Goal: Task Accomplishment & Management: Use online tool/utility

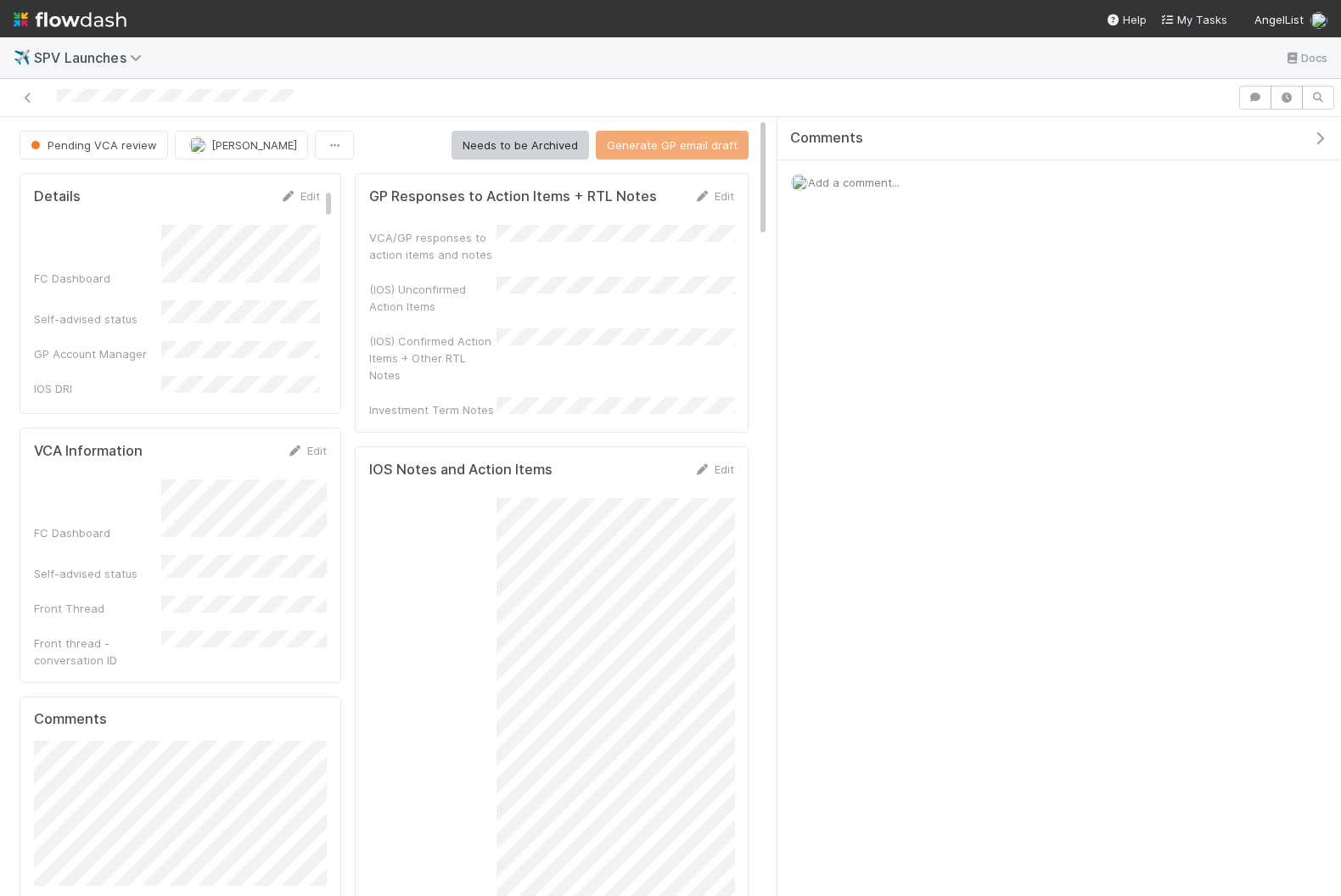
click at [303, 184] on div "Details Edit FC Dashboard Self-advised status GP Account Manager IOS DRI Ready …" at bounding box center [181, 292] width 322 height 240
click at [303, 197] on link "Edit" at bounding box center [299, 196] width 40 height 14
click at [283, 372] on div "[PERSON_NAME] you" at bounding box center [243, 382] width 152 height 47
click at [237, 196] on button "Save" at bounding box center [229, 201] width 48 height 28
click at [237, 141] on span "[PERSON_NAME]" at bounding box center [253, 145] width 85 height 14
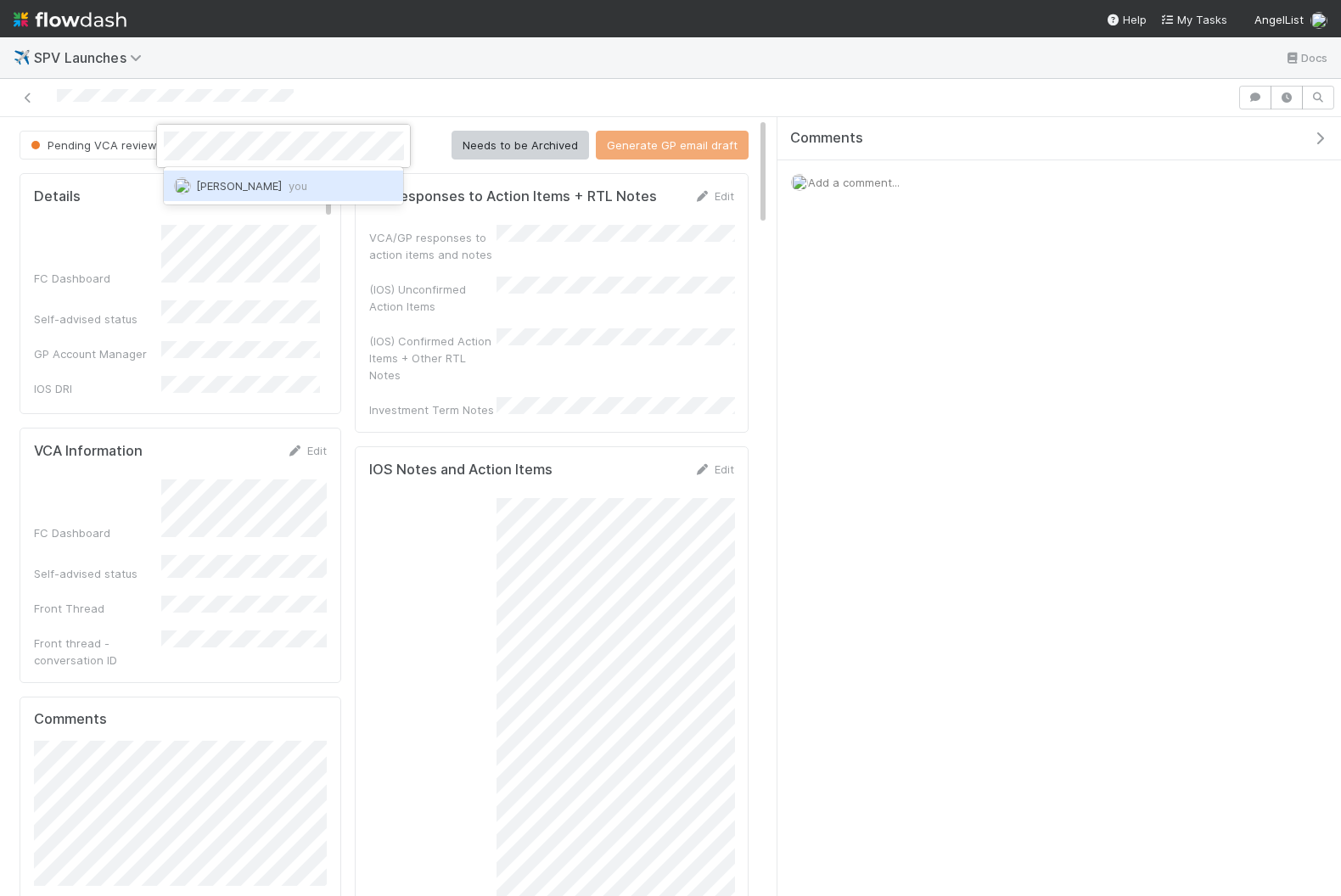
click at [281, 183] on span "[PERSON_NAME] you" at bounding box center [251, 185] width 111 height 14
click at [1080, 132] on icon "button" at bounding box center [1319, 138] width 17 height 14
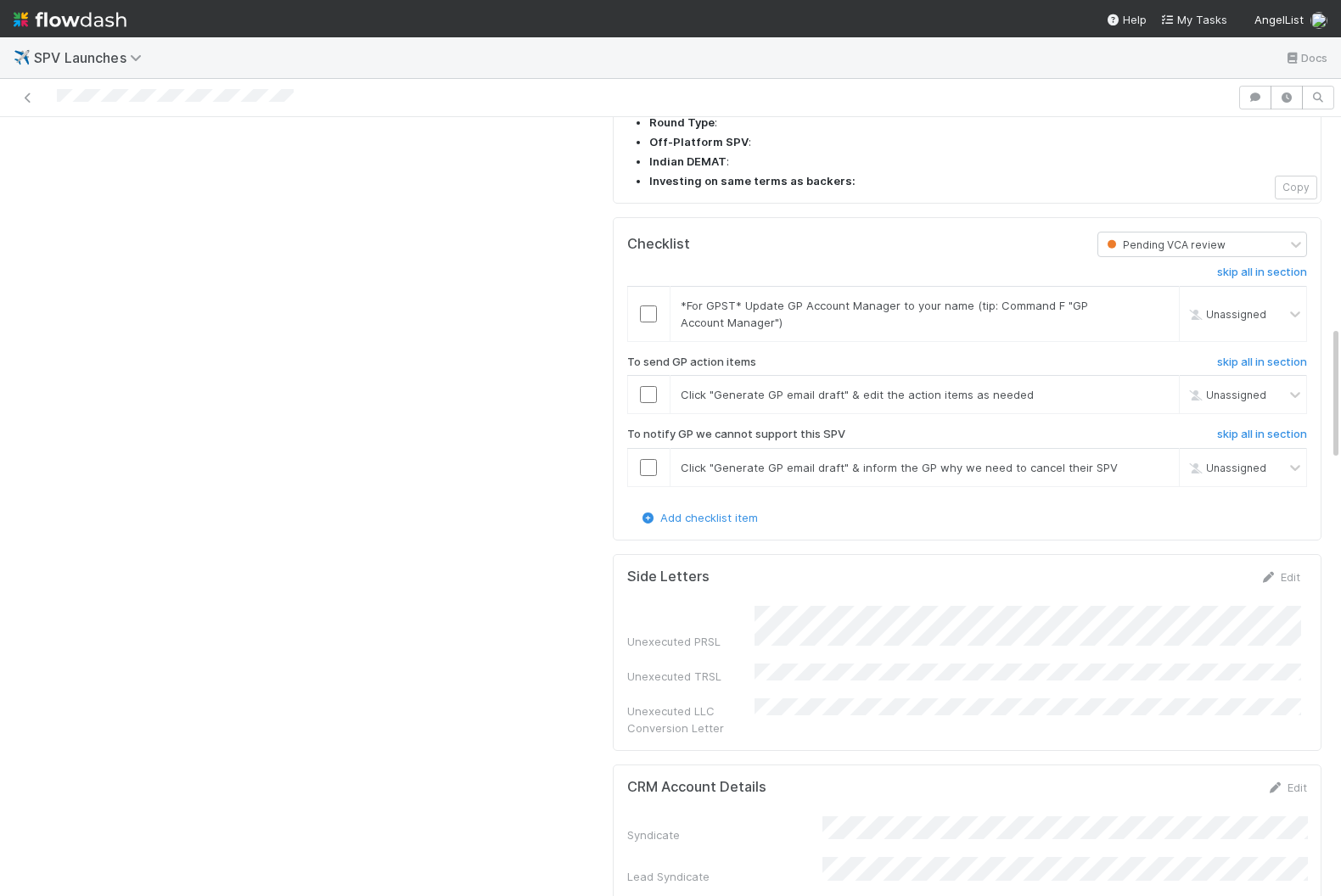
scroll to position [1211, 0]
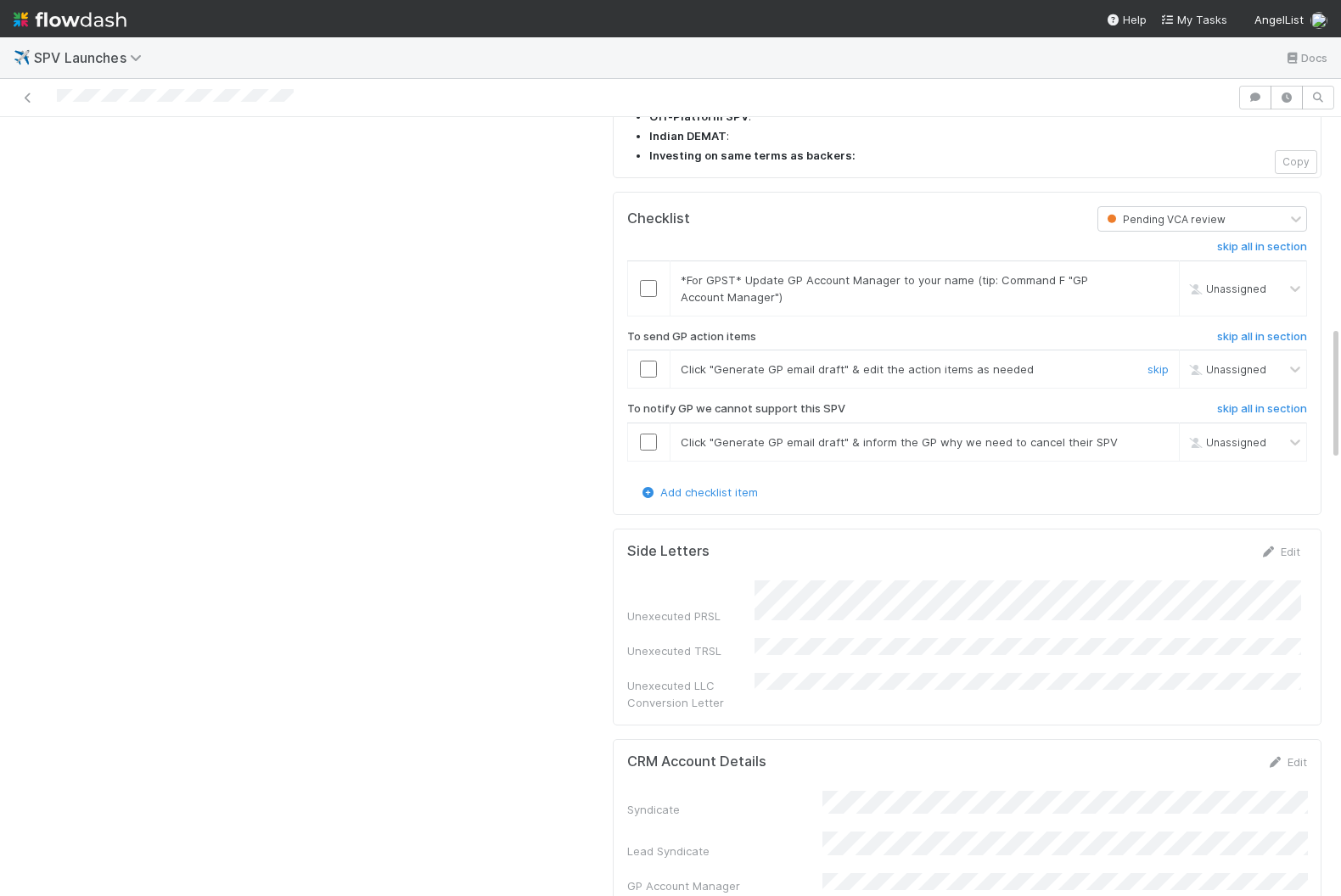
click at [649, 360] on input "checkbox" at bounding box center [648, 368] width 17 height 17
click at [648, 280] on input "checkbox" at bounding box center [648, 288] width 17 height 17
click at [1080, 402] on h6 "skip all in section" at bounding box center [1262, 409] width 90 height 14
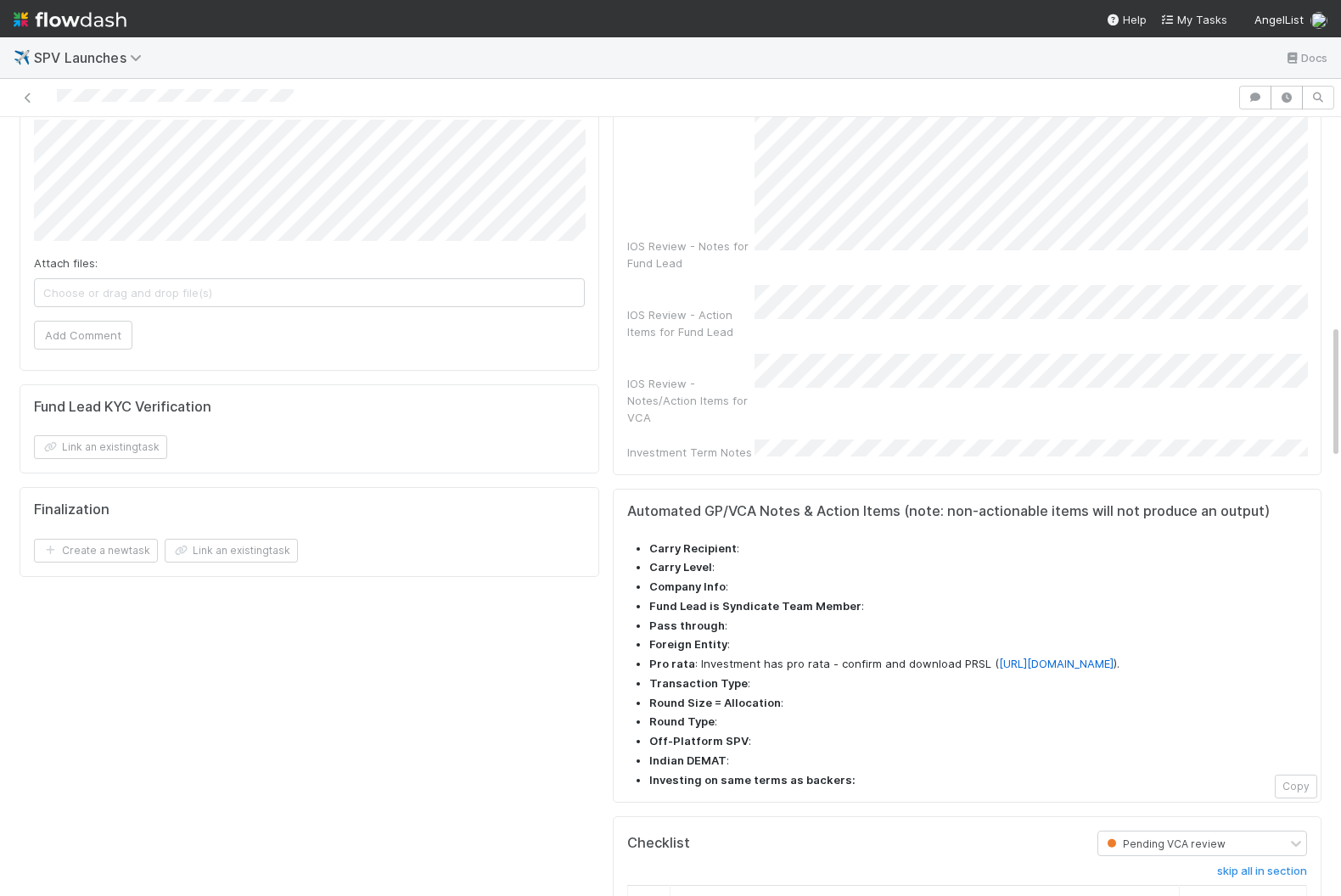
scroll to position [0, 0]
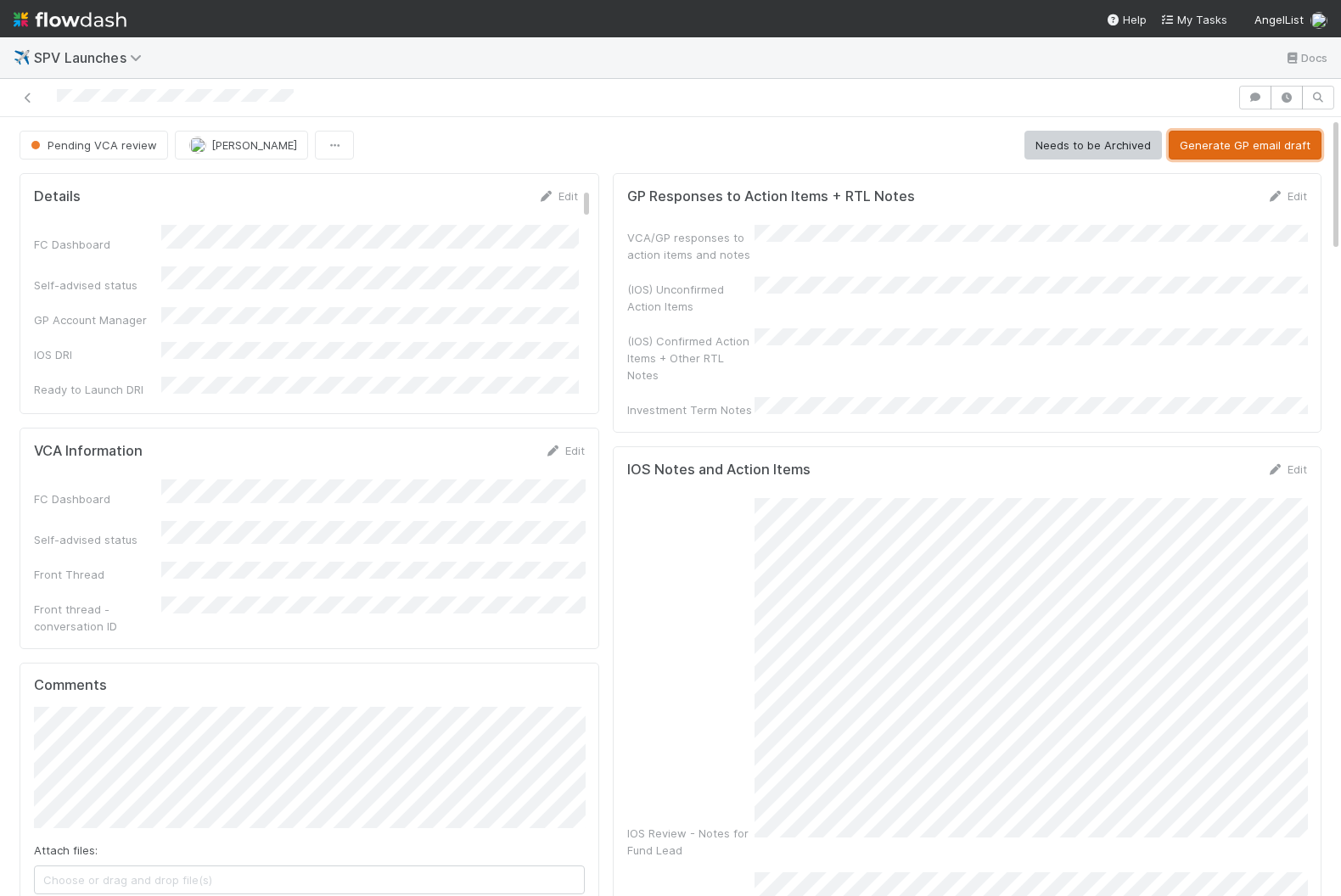
click at [1080, 153] on button "Generate GP email draft" at bounding box center [1245, 144] width 153 height 28
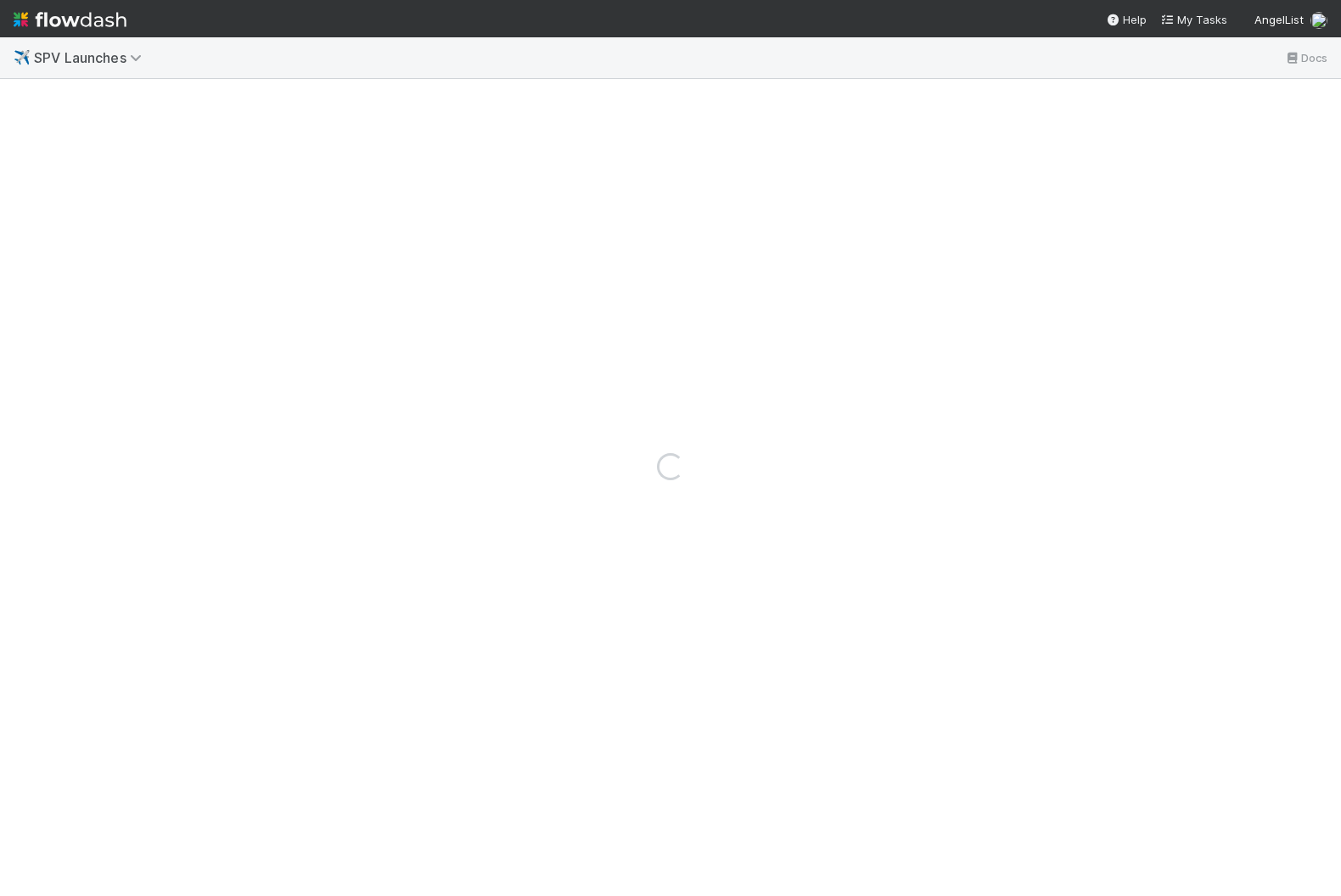
click at [114, 21] on img at bounding box center [70, 19] width 113 height 28
